Goal: Task Accomplishment & Management: Manage account settings

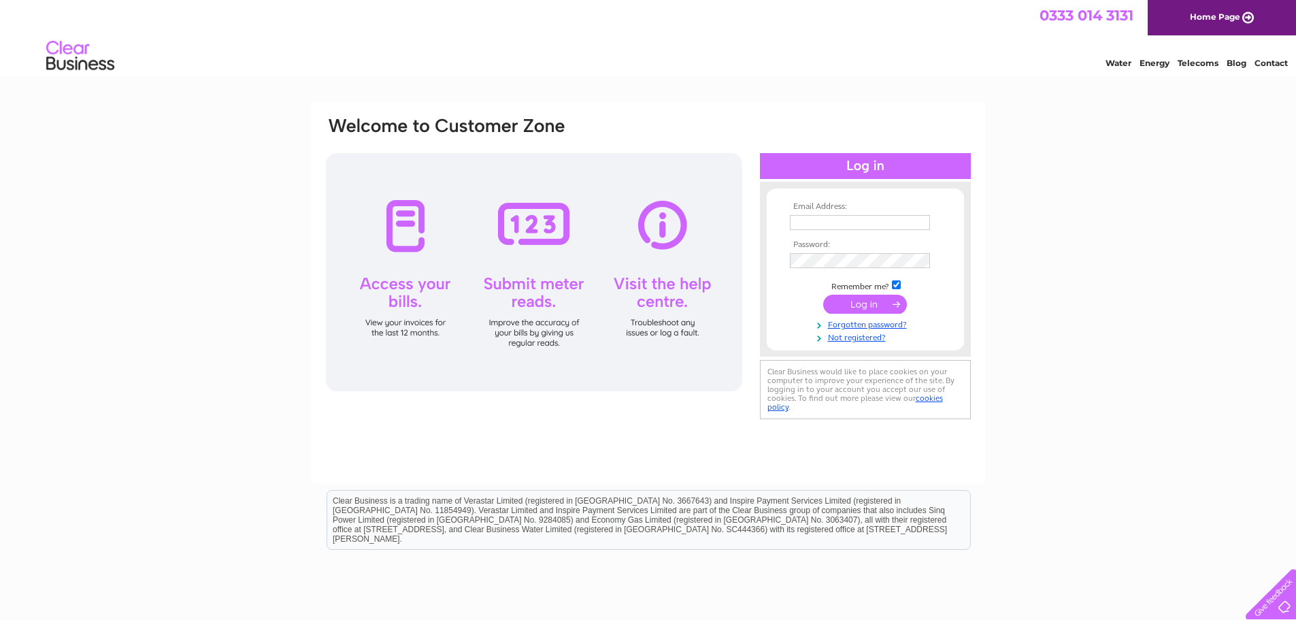
click at [867, 216] on input "text" at bounding box center [860, 222] width 140 height 15
click at [749, 80] on html "0333 014 3131 Home Page Water Energy Telecoms Blog Contact" at bounding box center [648, 40] width 1296 height 80
click at [797, 223] on input "text" at bounding box center [860, 222] width 140 height 15
type input "[PERSON_NAME][EMAIL_ADDRESS][DOMAIN_NAME]"
